Goal: Book appointment/travel/reservation

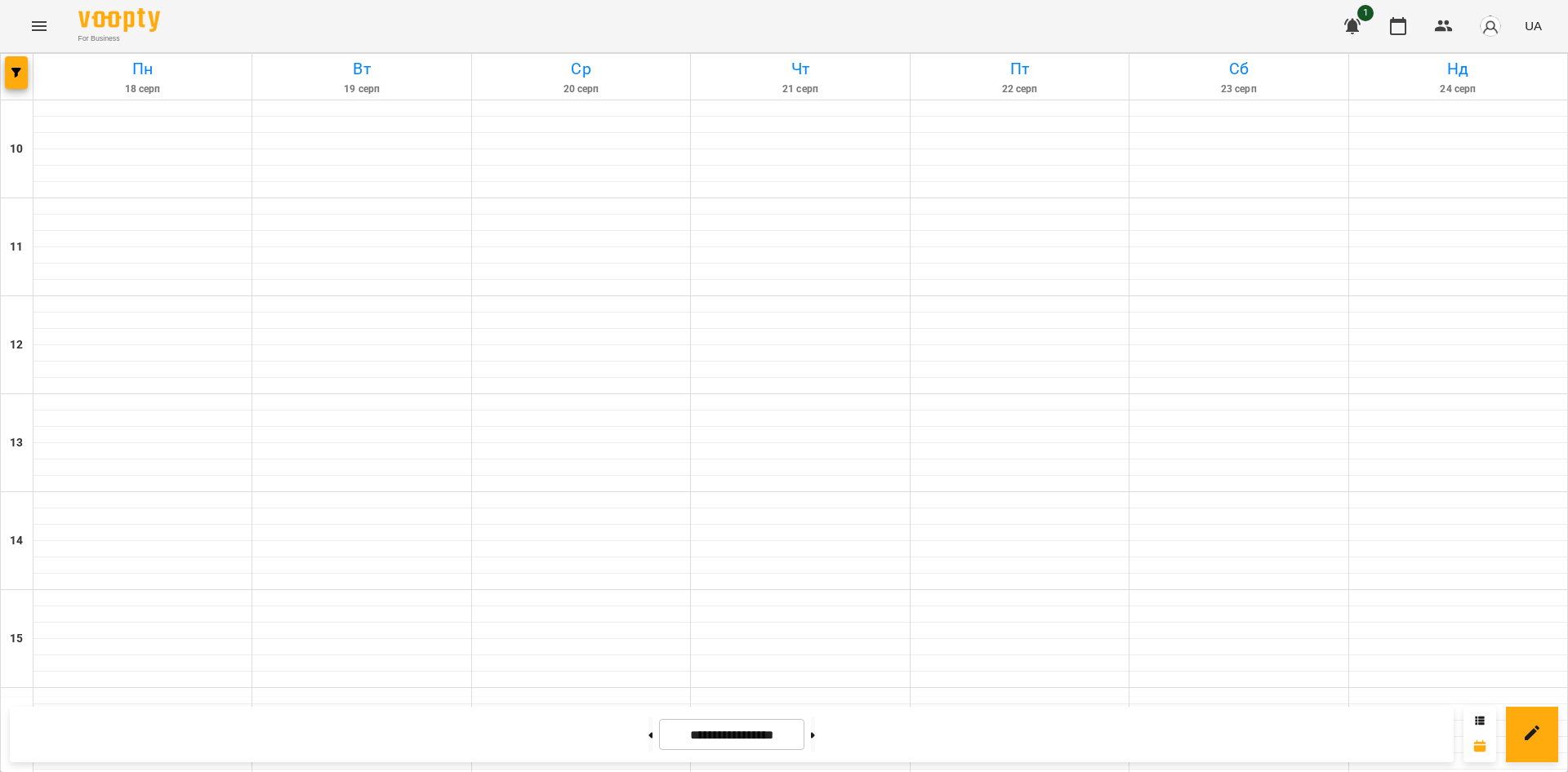
scroll to position [675, 0]
click at [648, 737] on icon at bounding box center [650, 735] width 4 height 6
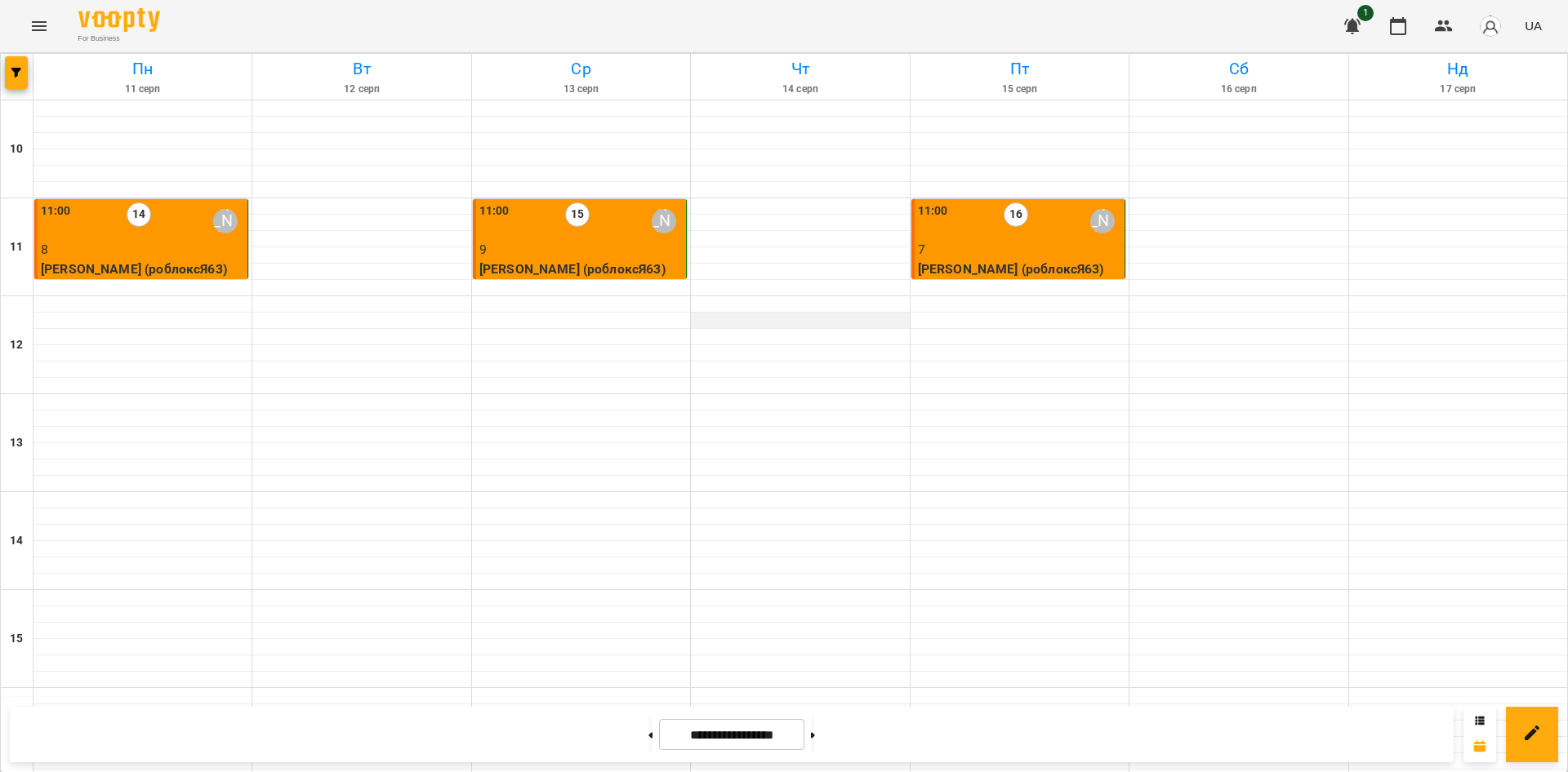
scroll to position [0, 0]
click at [952, 251] on p "7" at bounding box center [1019, 250] width 203 height 19
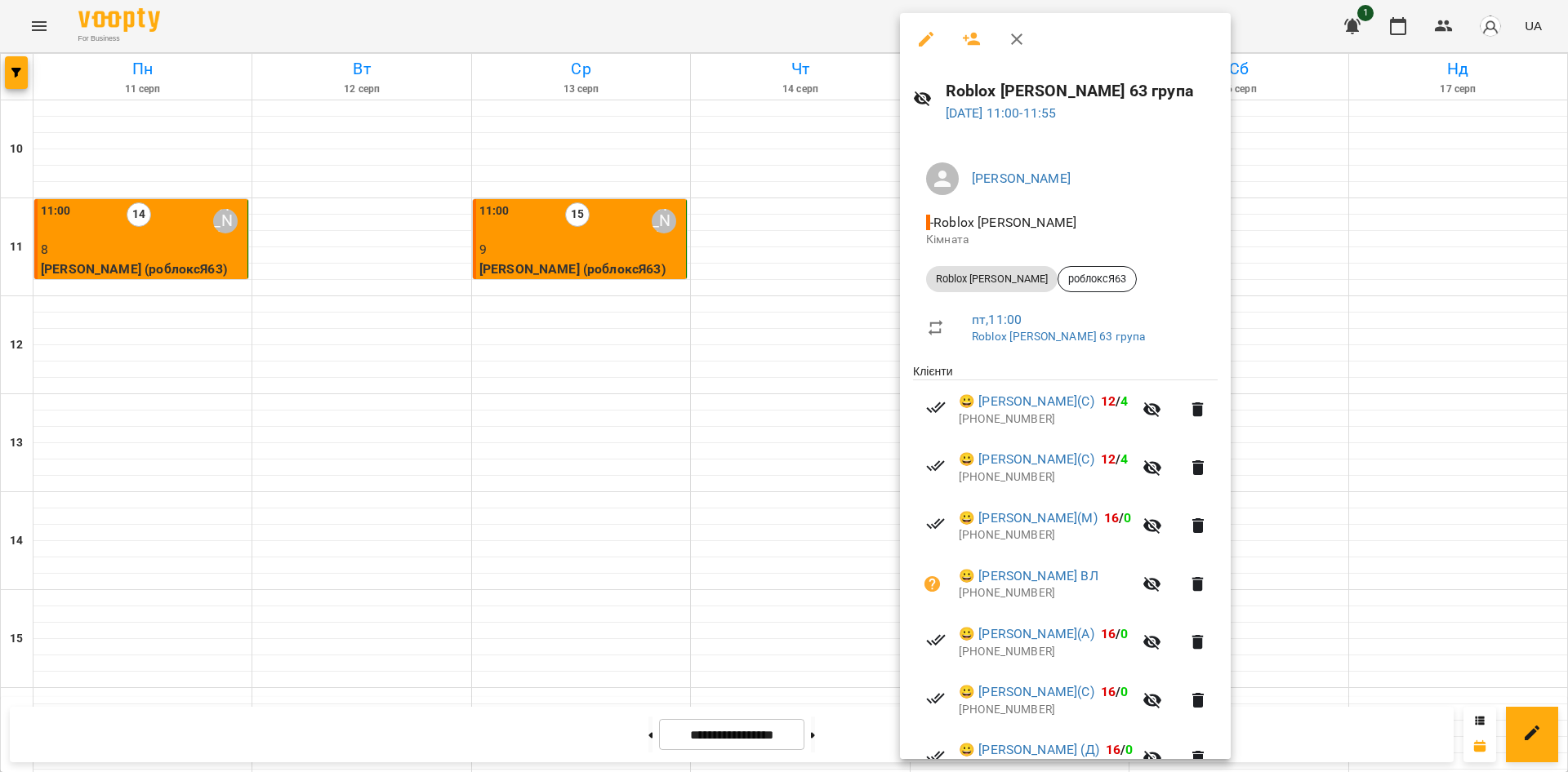
scroll to position [201, 0]
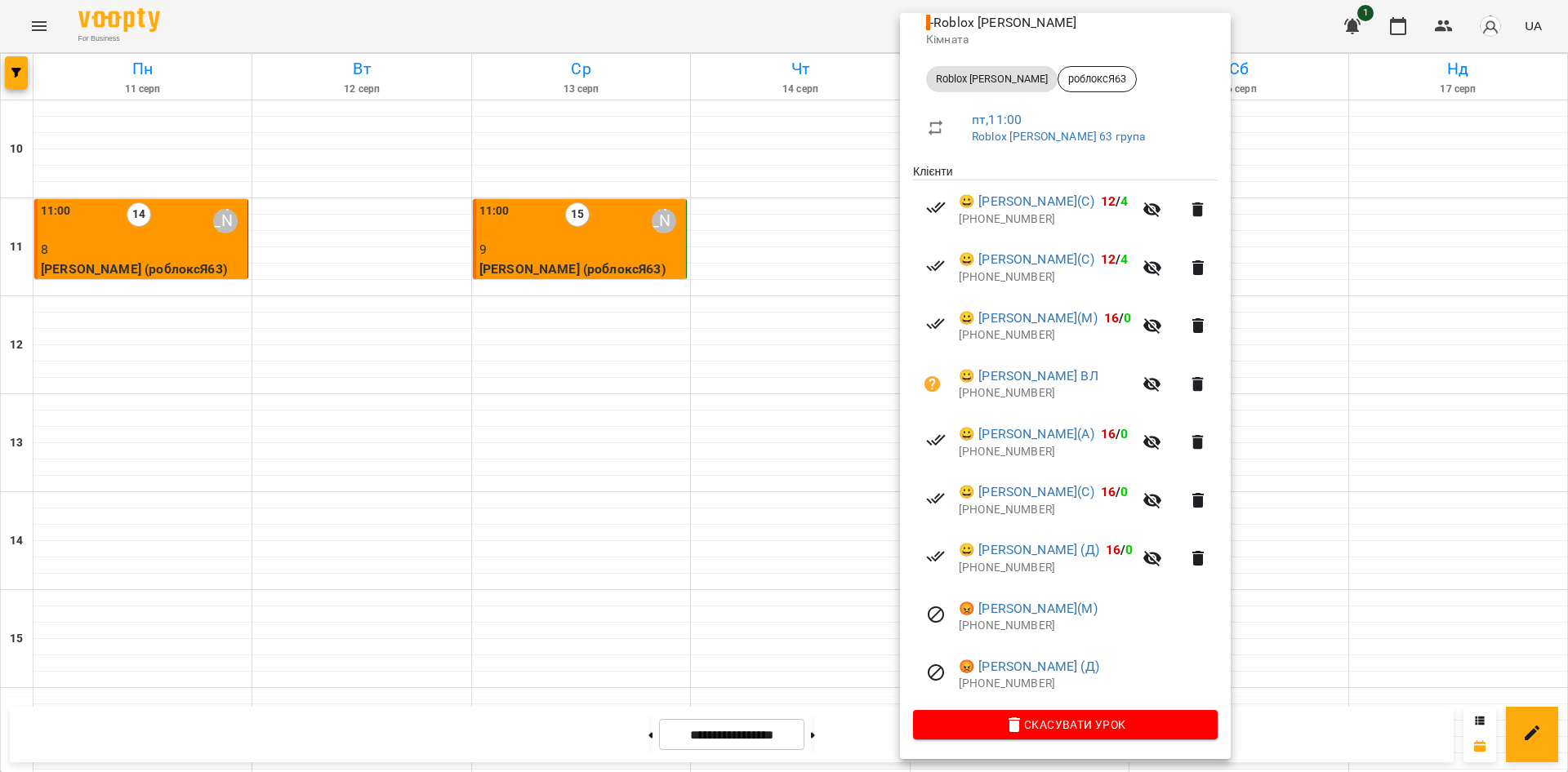
click at [538, 245] on div at bounding box center [784, 386] width 1568 height 772
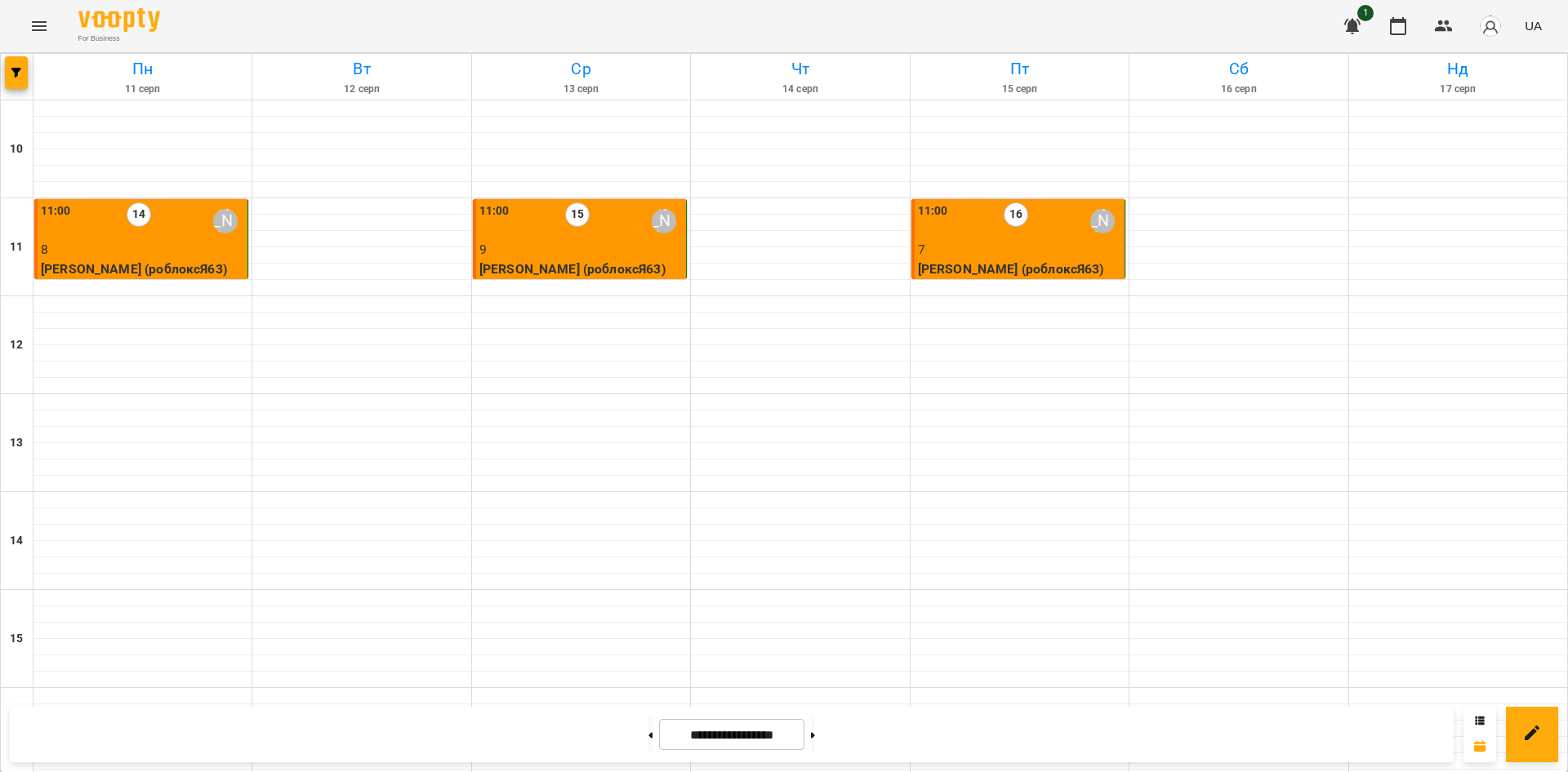
click at [538, 245] on p "9" at bounding box center [580, 250] width 203 height 19
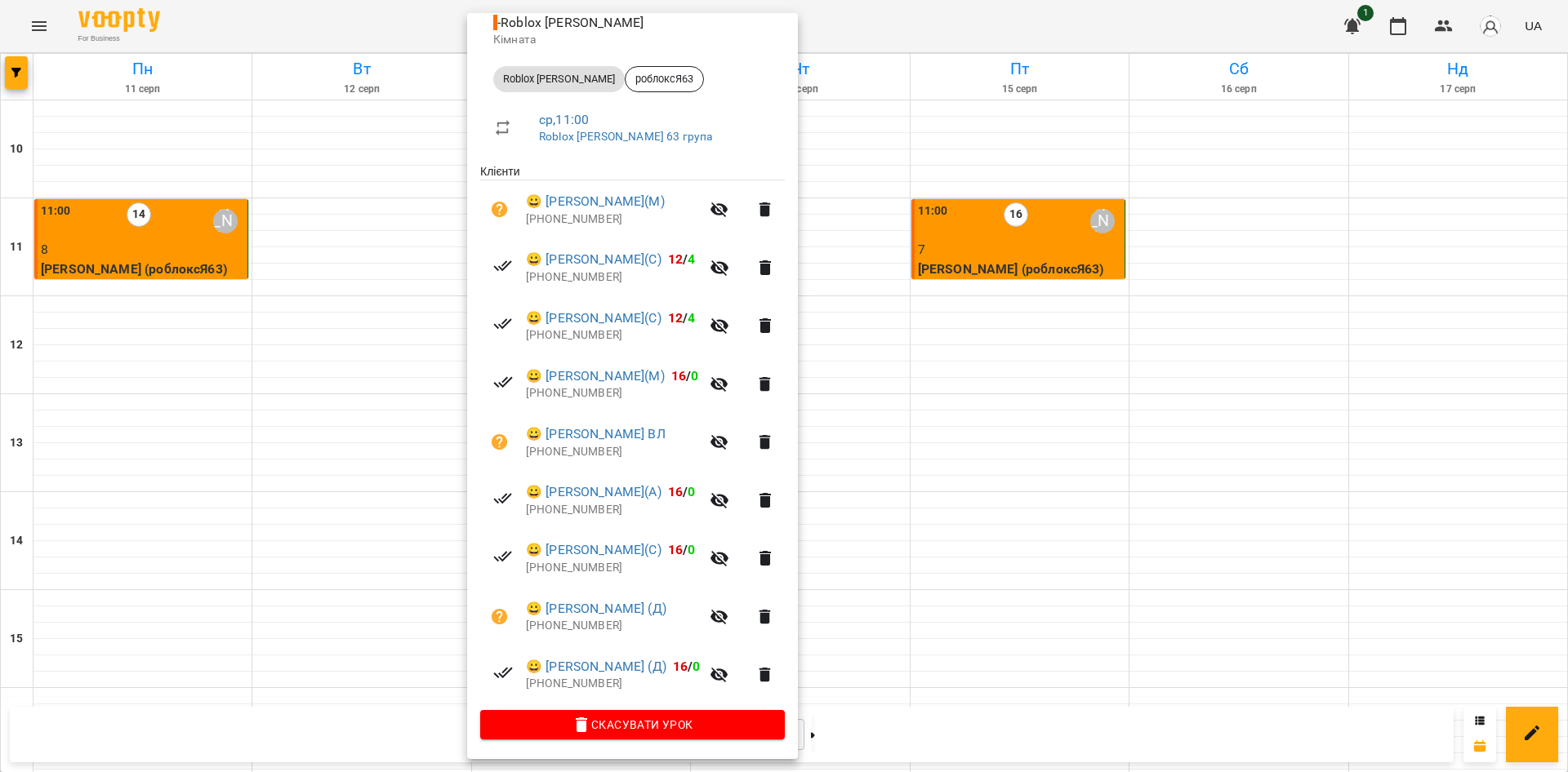
click at [180, 241] on div at bounding box center [784, 386] width 1568 height 772
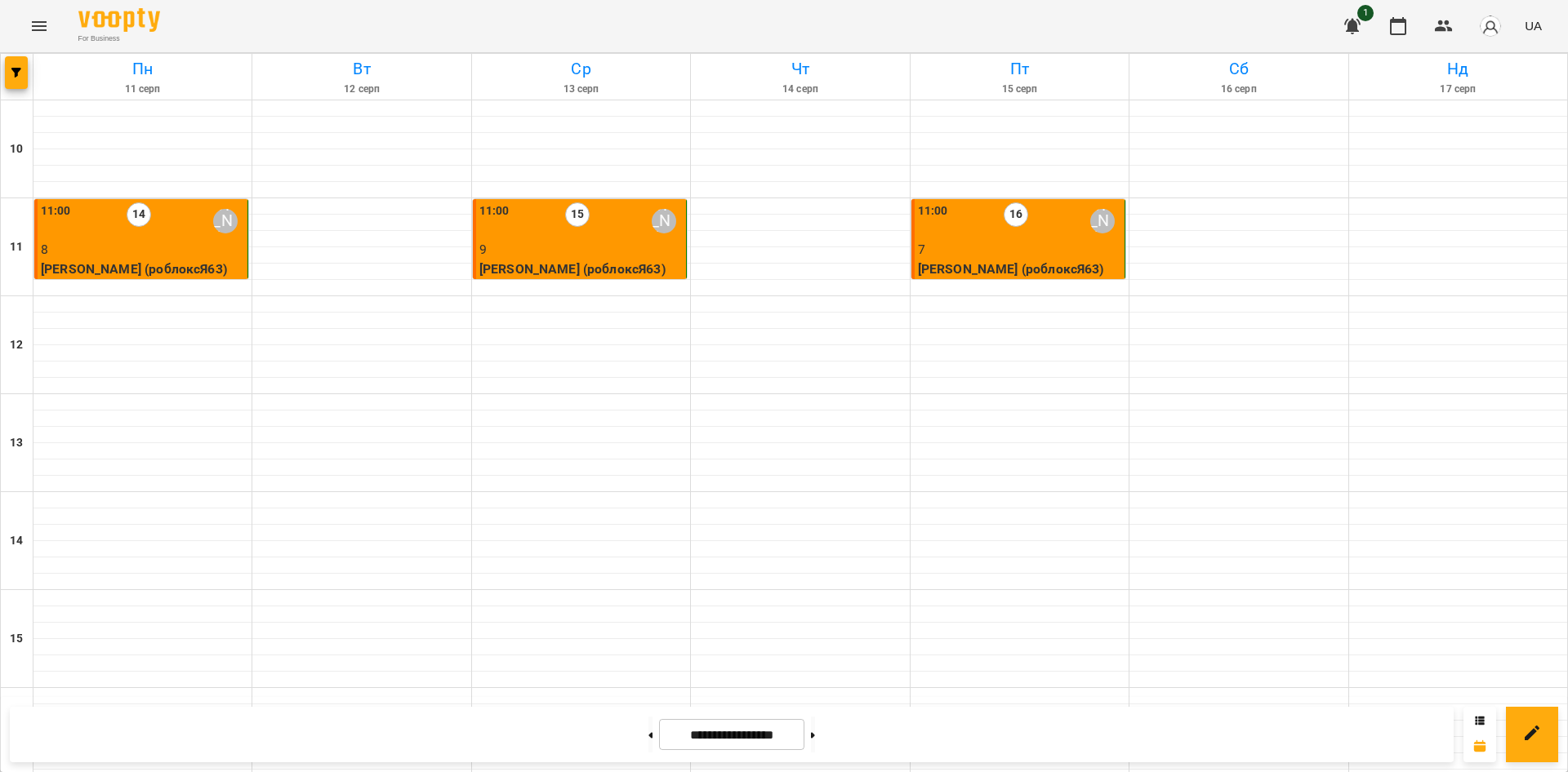
click at [180, 241] on p "8" at bounding box center [142, 250] width 203 height 19
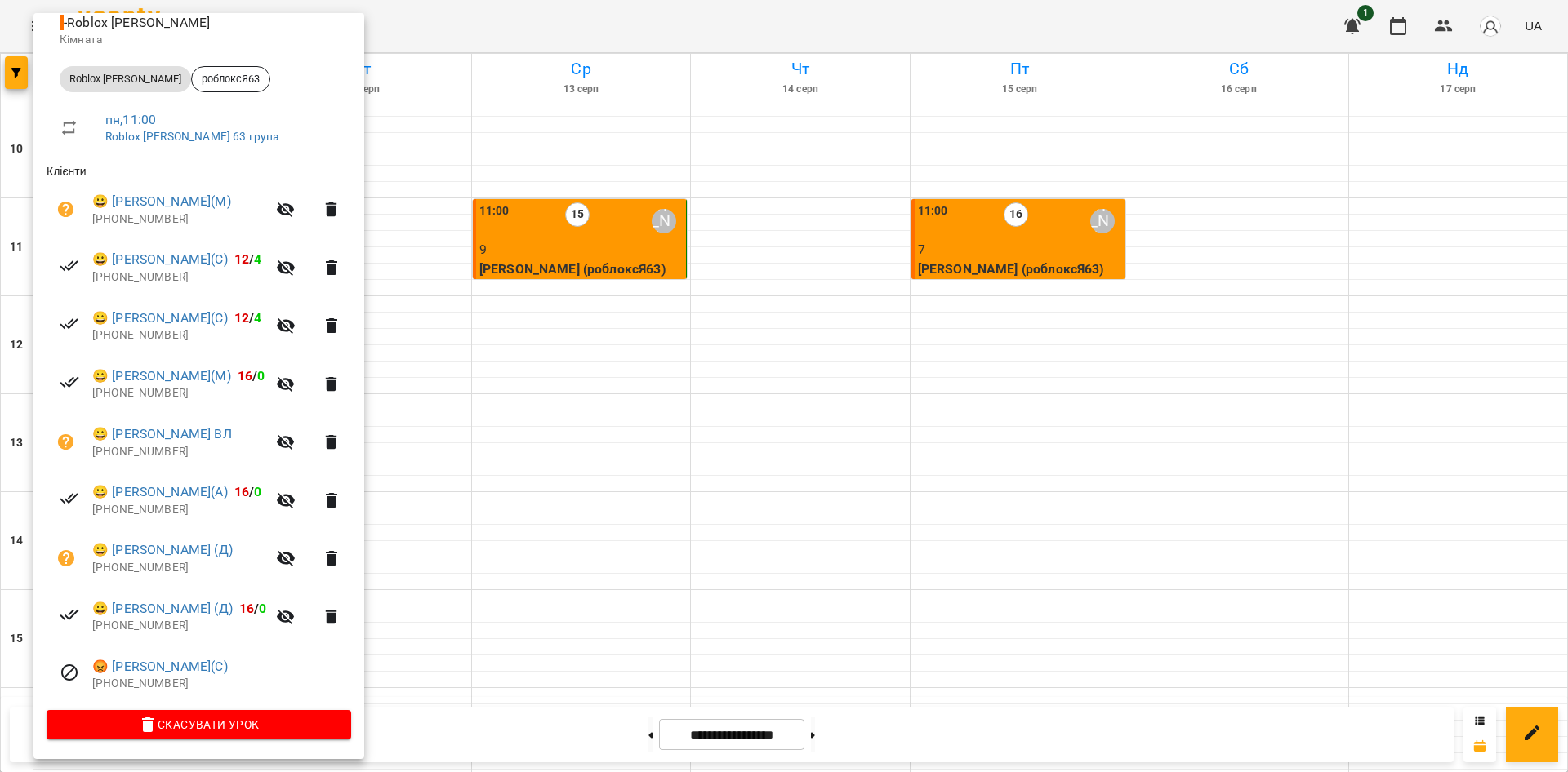
click at [562, 394] on div at bounding box center [784, 386] width 1568 height 772
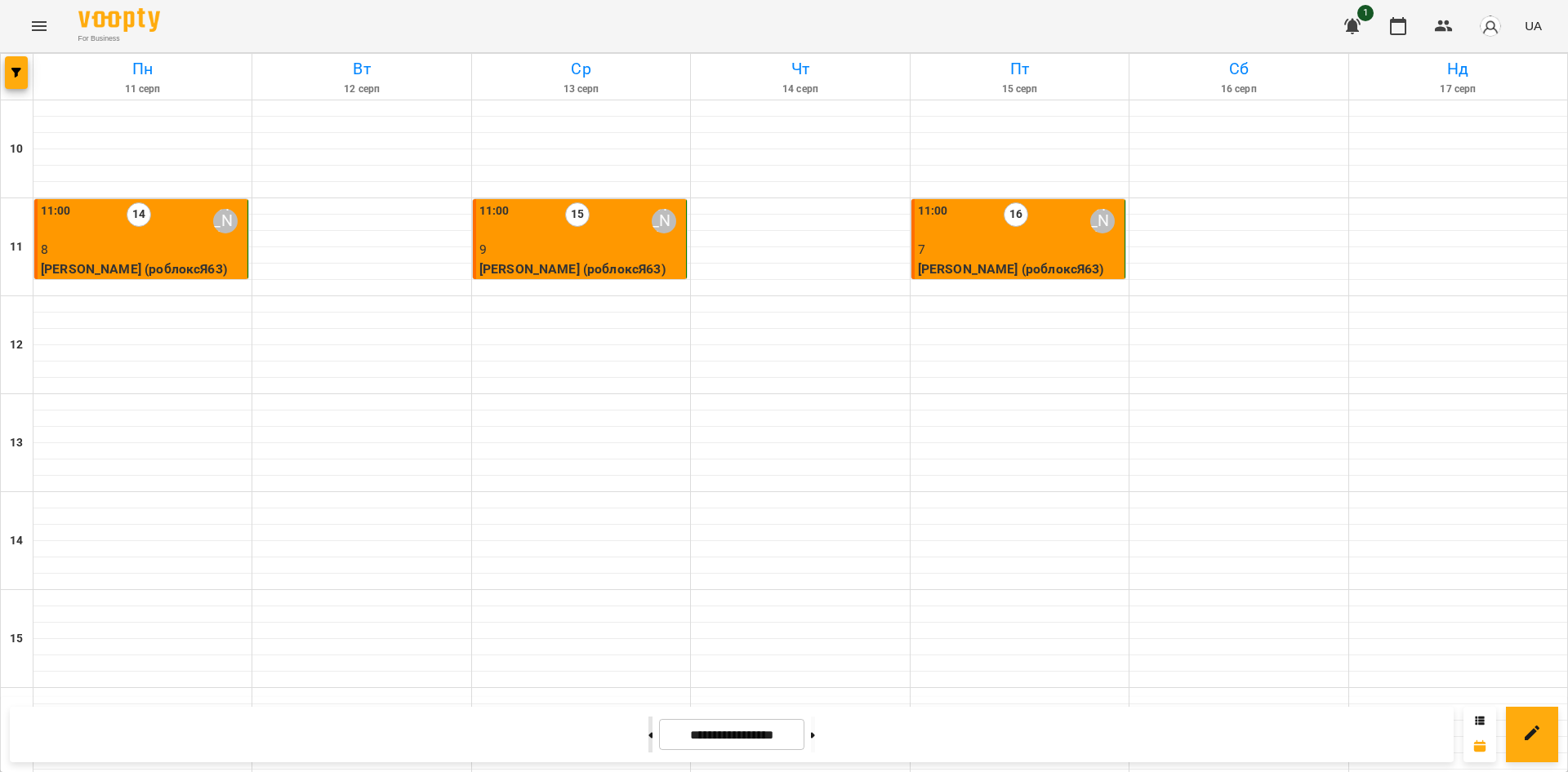
click at [649, 737] on icon at bounding box center [651, 735] width 4 height 5
type input "**********"
click at [1028, 253] on p "9" at bounding box center [1019, 250] width 203 height 19
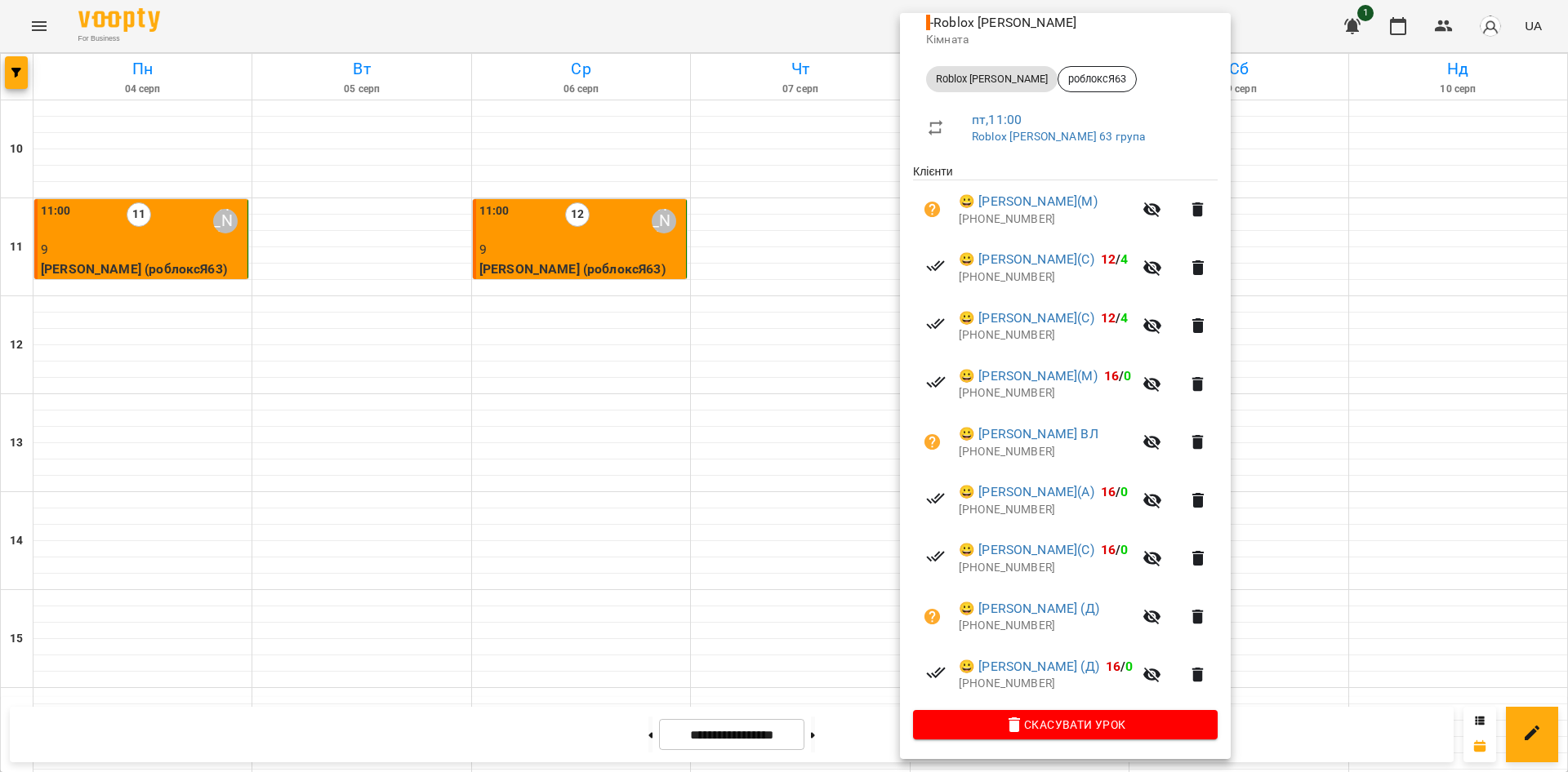
click at [584, 236] on div at bounding box center [784, 386] width 1568 height 772
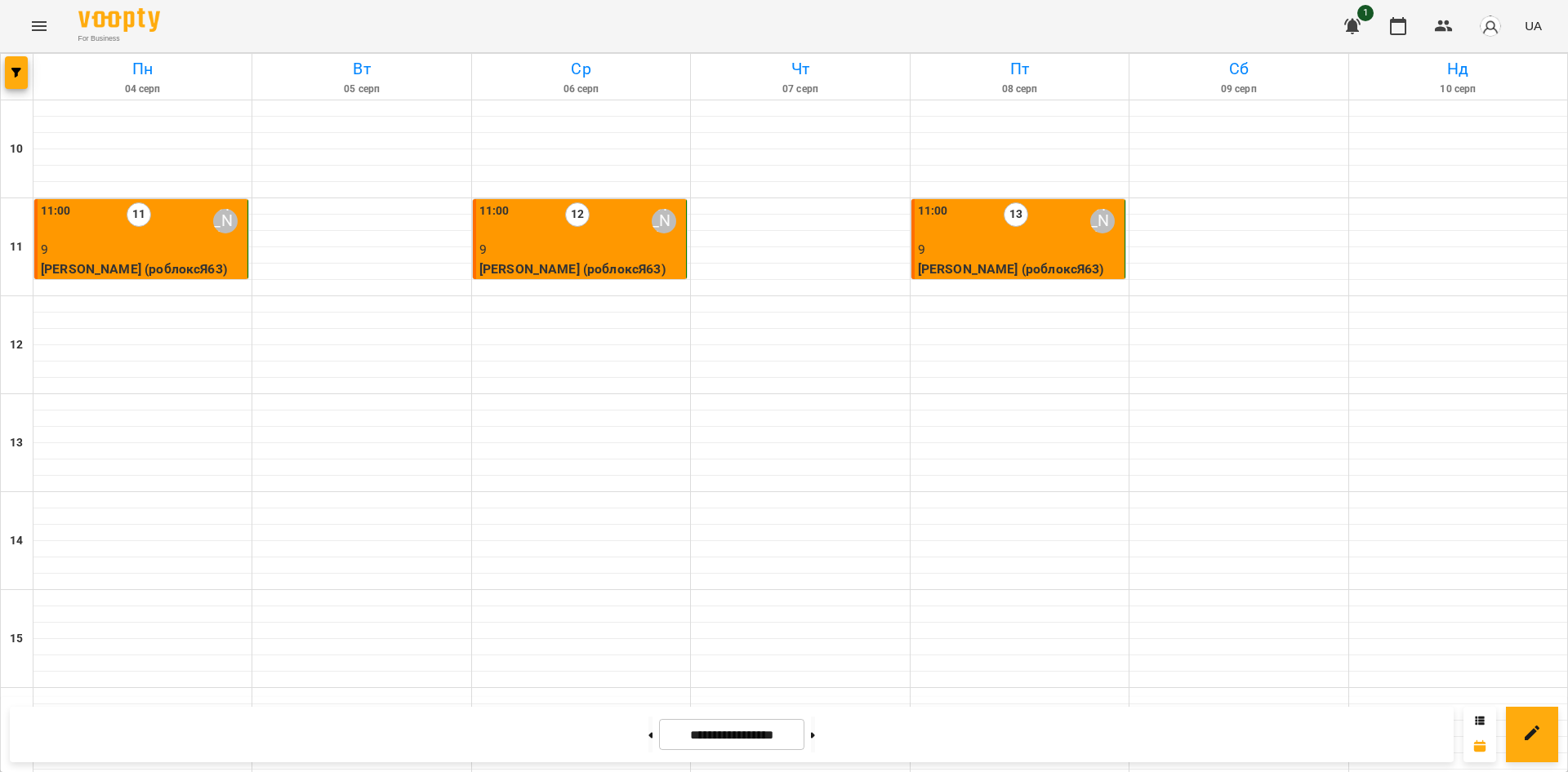
click at [584, 236] on div "11:00 12 [PERSON_NAME]" at bounding box center [580, 221] width 203 height 37
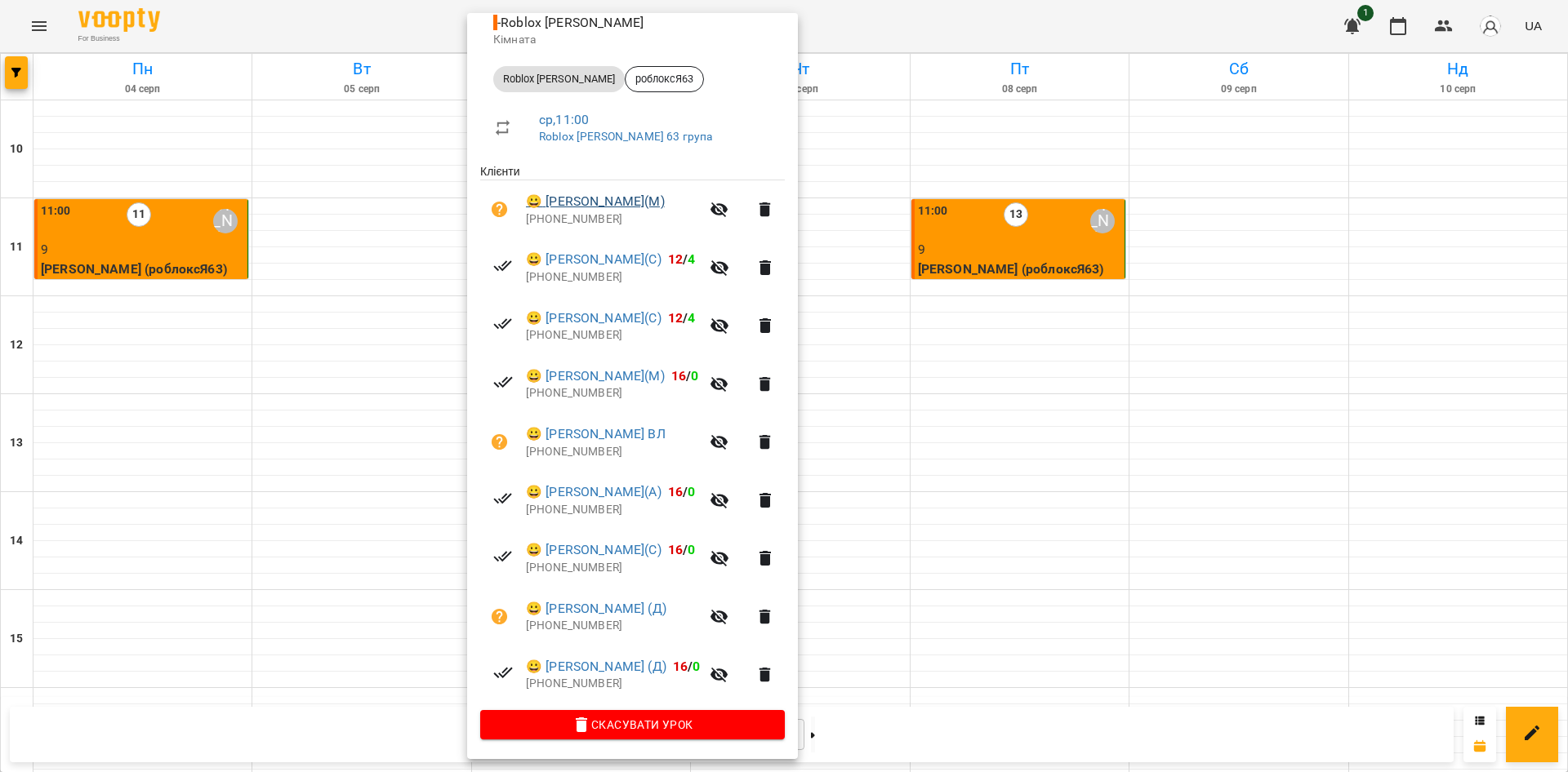
drag, startPoint x: 705, startPoint y: 201, endPoint x: 545, endPoint y: 199, distance: 160.0
click at [545, 199] on span "😀 [PERSON_NAME](М)" at bounding box center [613, 201] width 174 height 19
copy link "[PERSON_NAME](М)"
